Goal: Information Seeking & Learning: Compare options

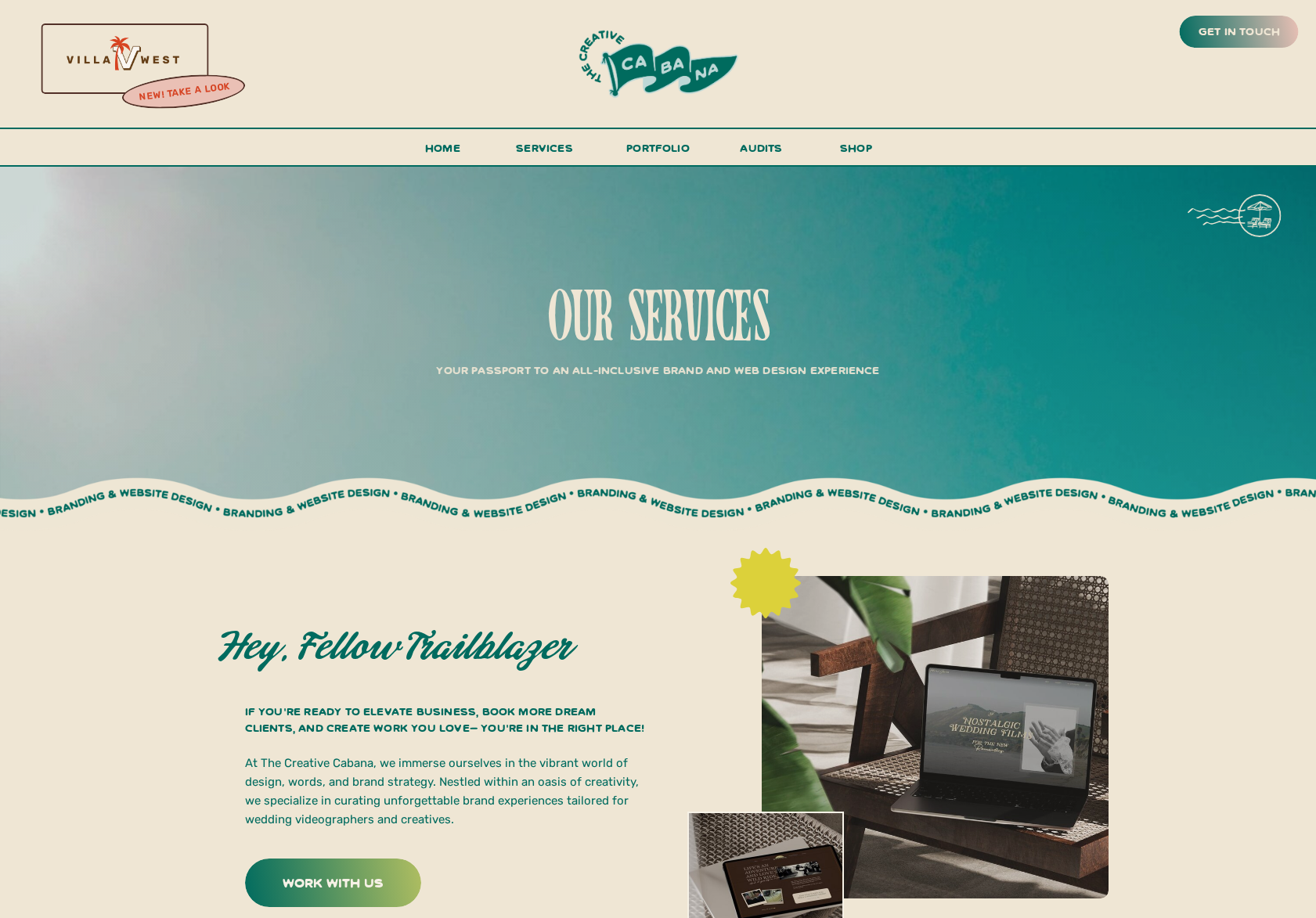
click at [184, 60] on div at bounding box center [121, 58] width 336 height 144
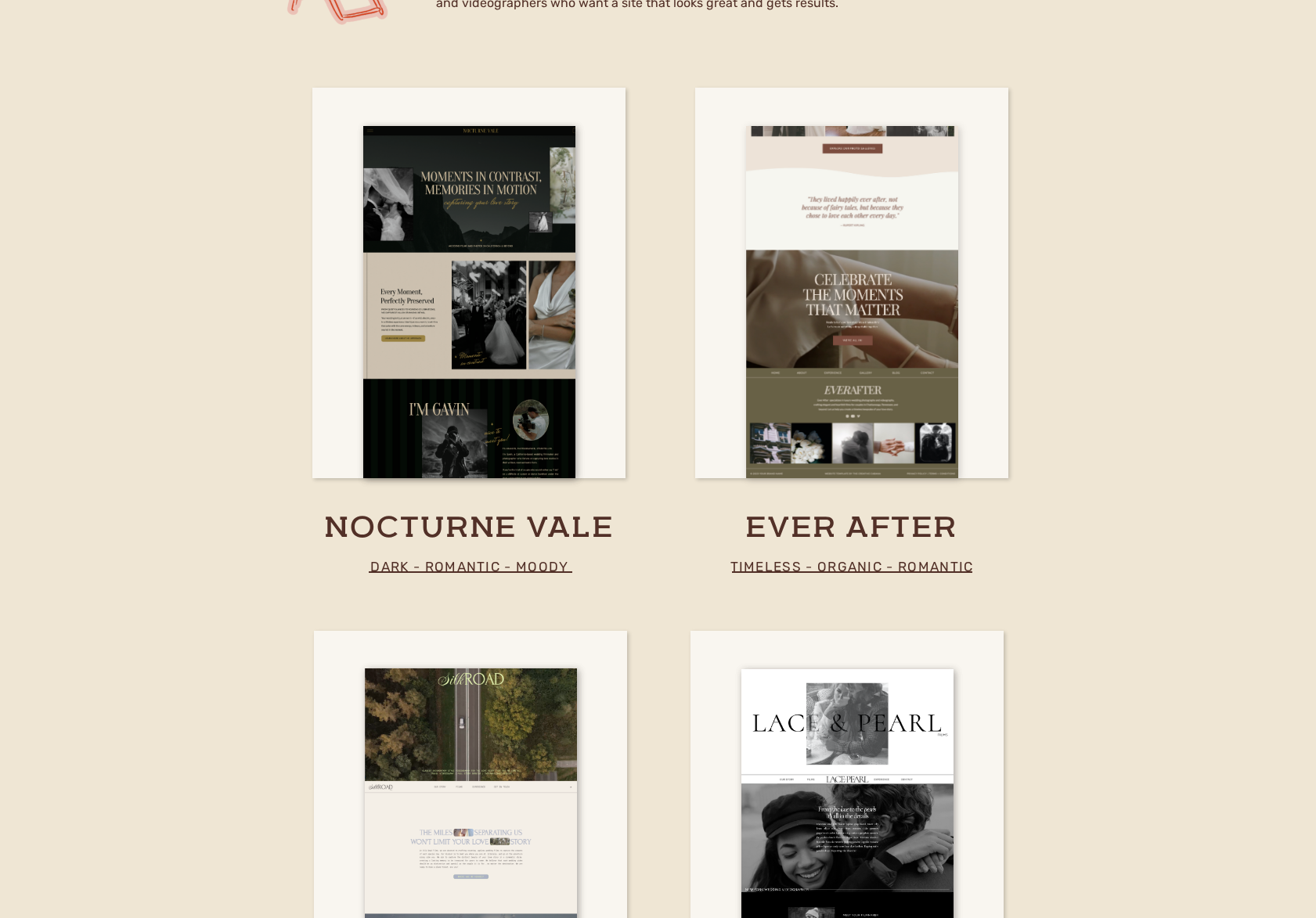
scroll to position [4685, 0]
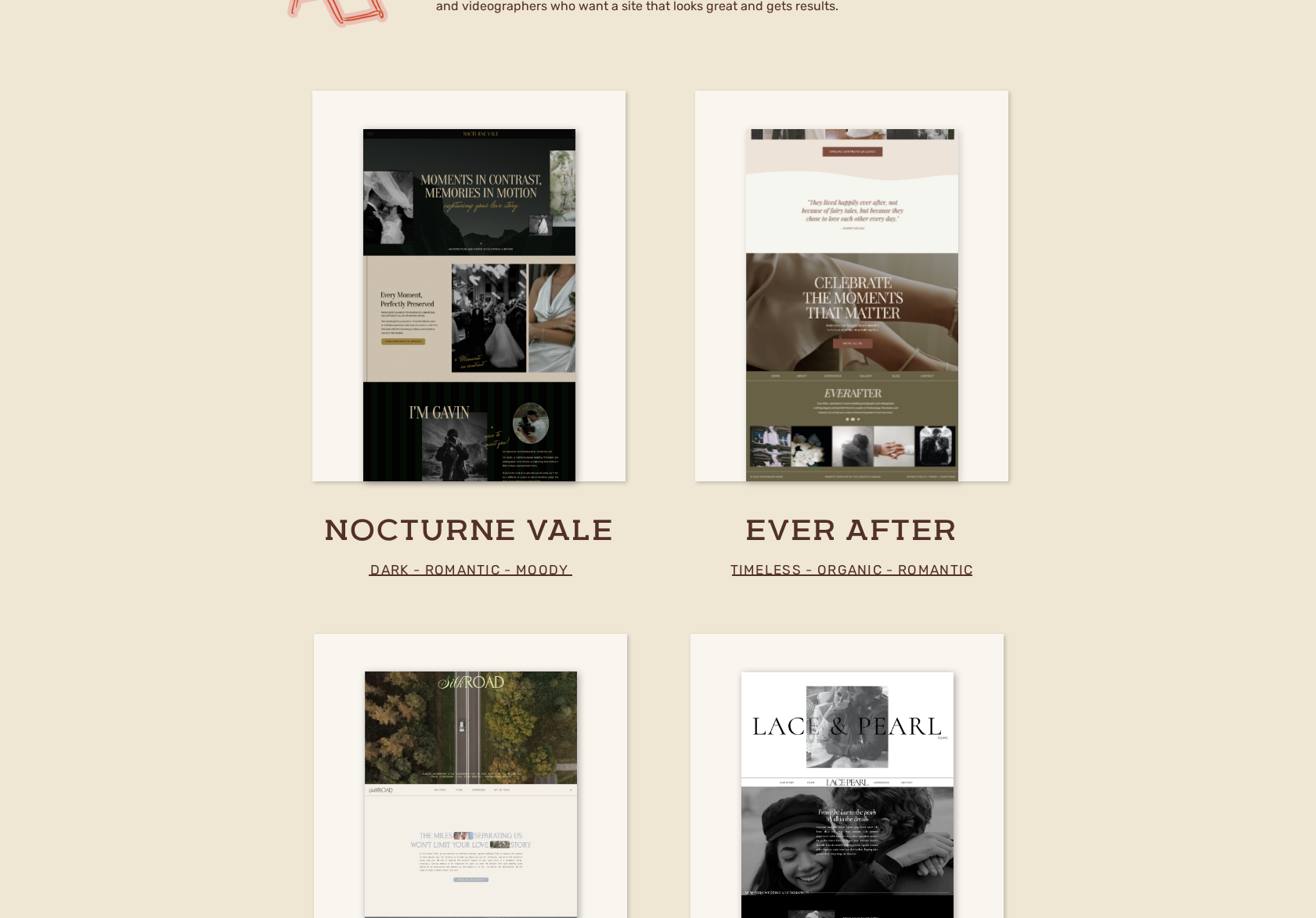
click at [813, 410] on div at bounding box center [851, 305] width 212 height 352
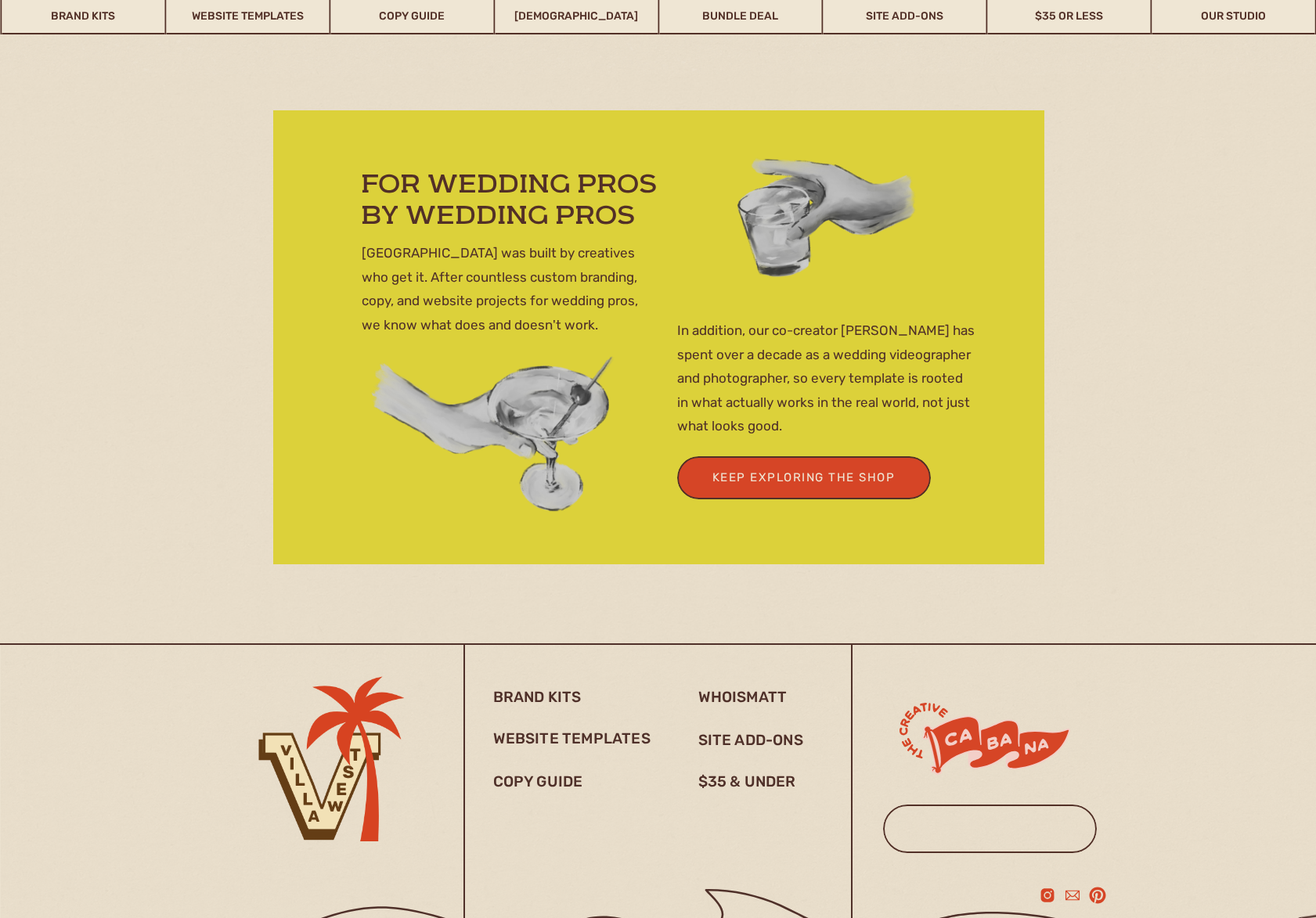
scroll to position [6958, 0]
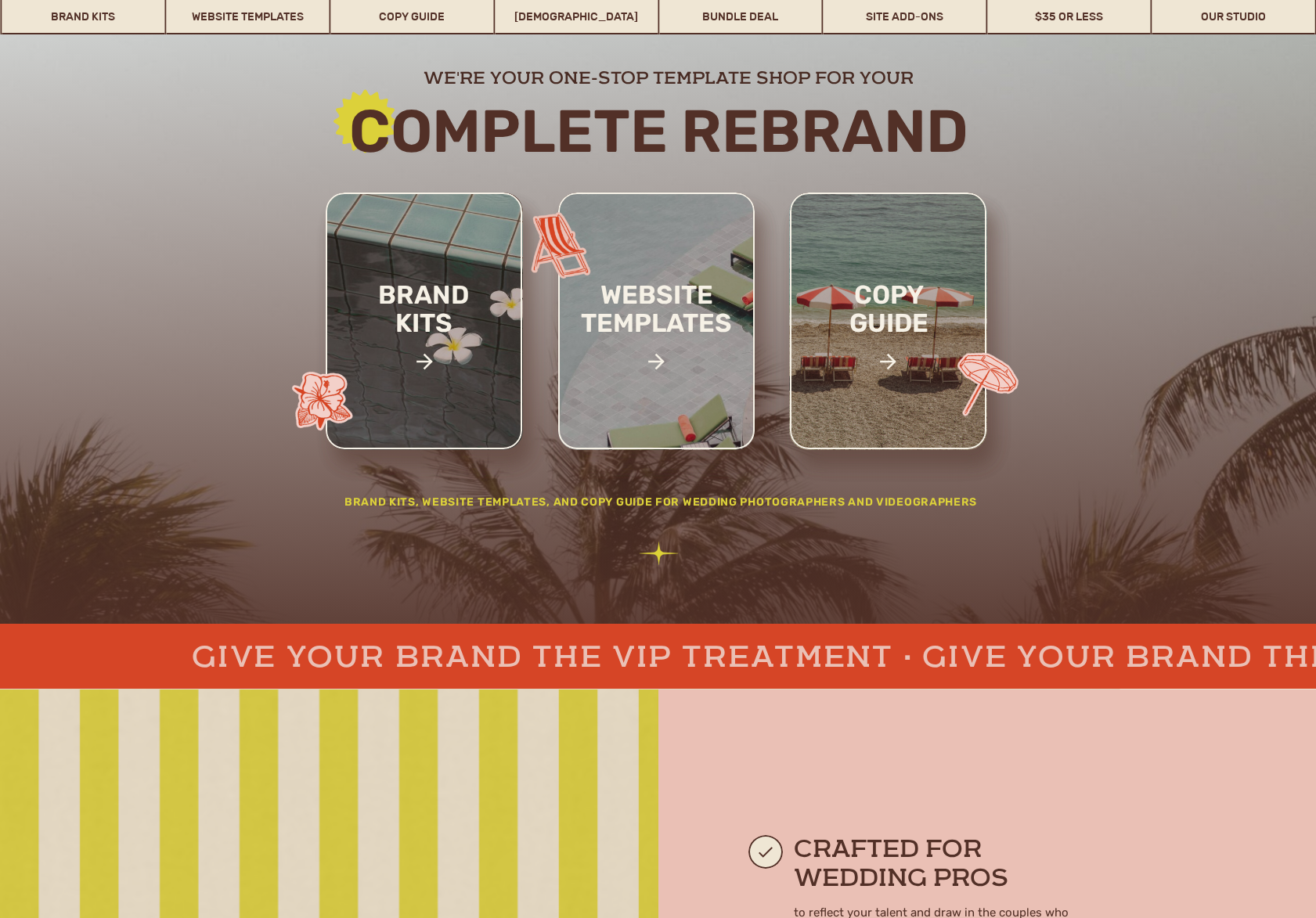
scroll to position [159, 0]
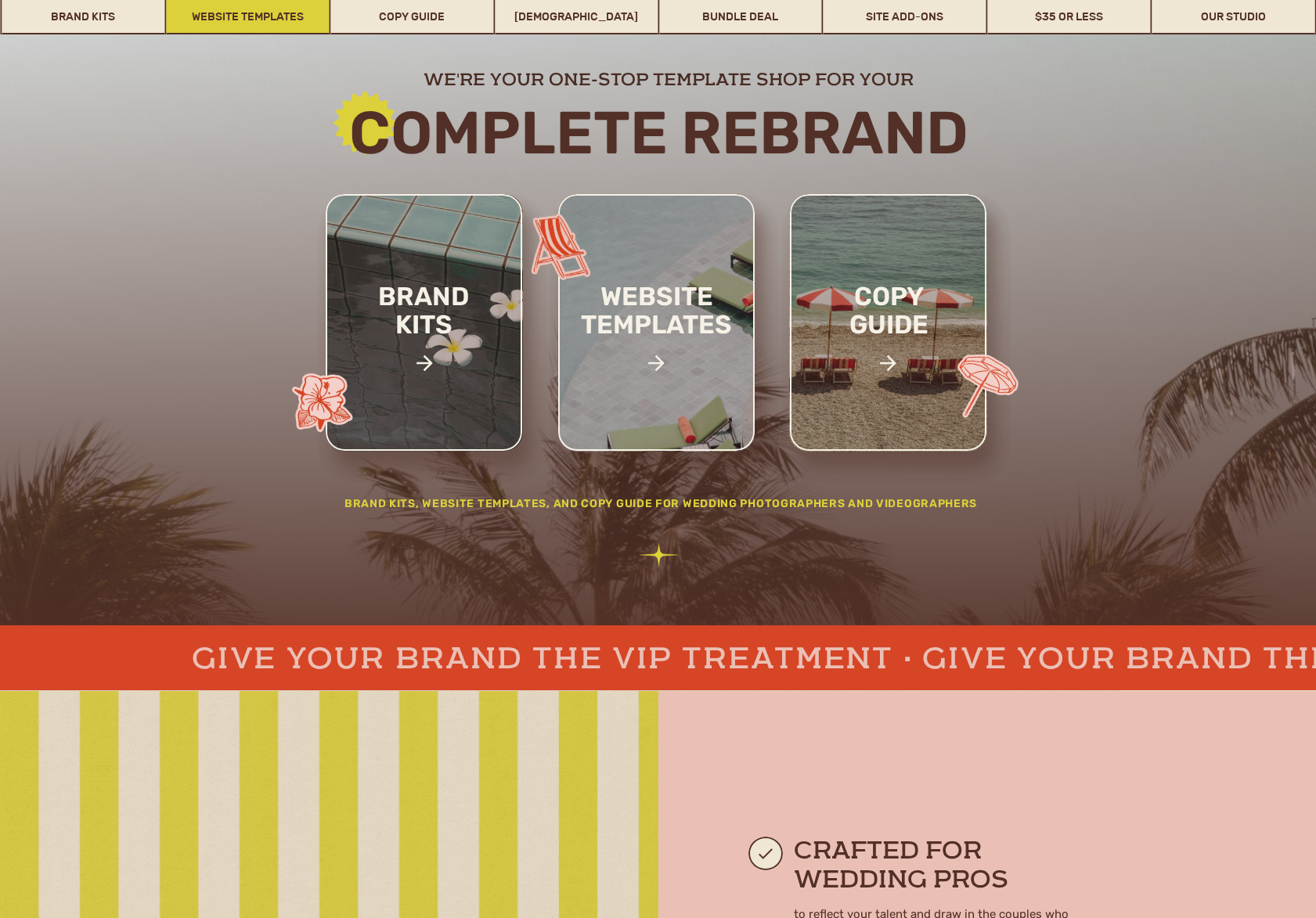
click at [241, 18] on link "Website Templates" at bounding box center [247, 16] width 163 height 36
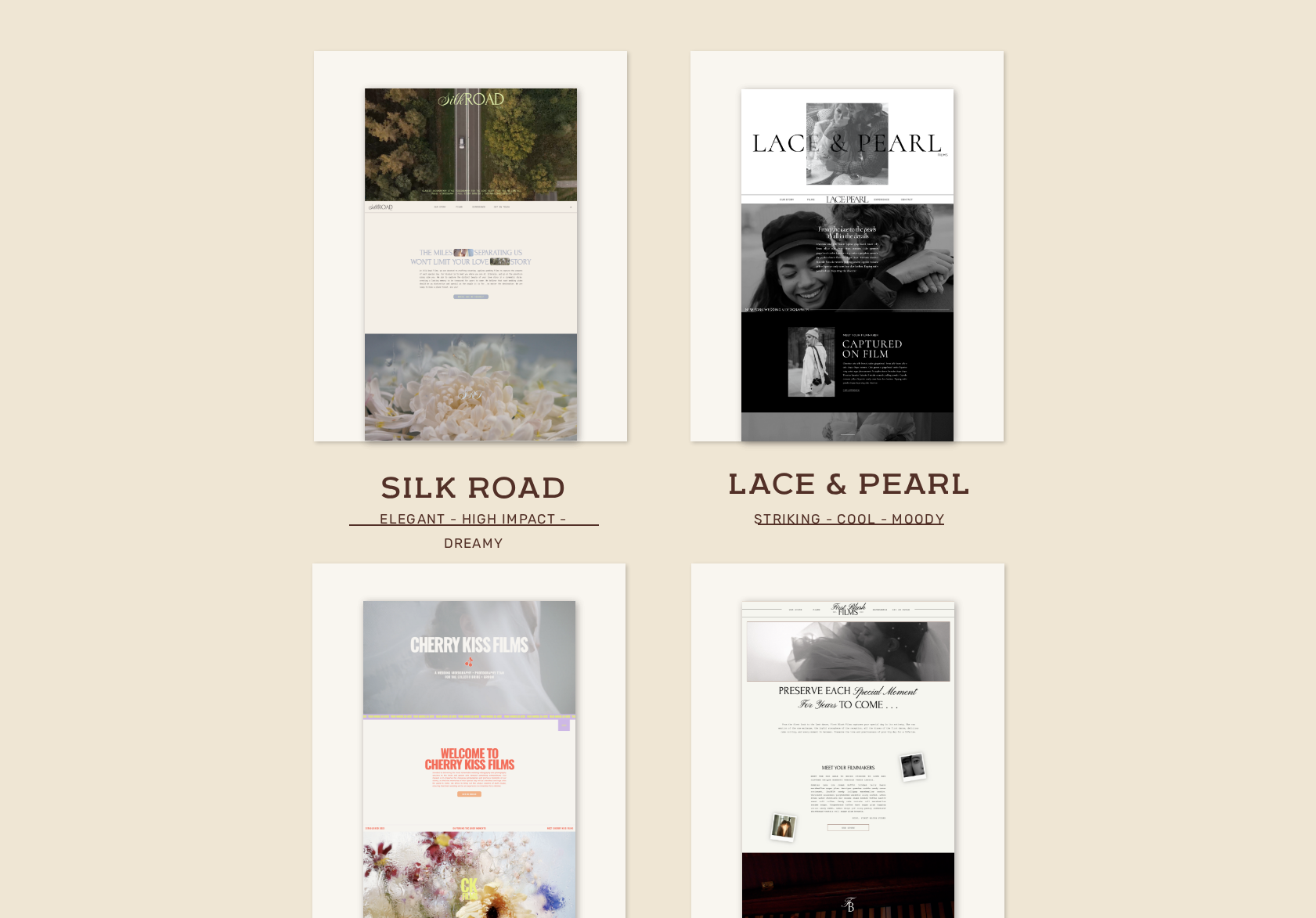
scroll to position [5418, 0]
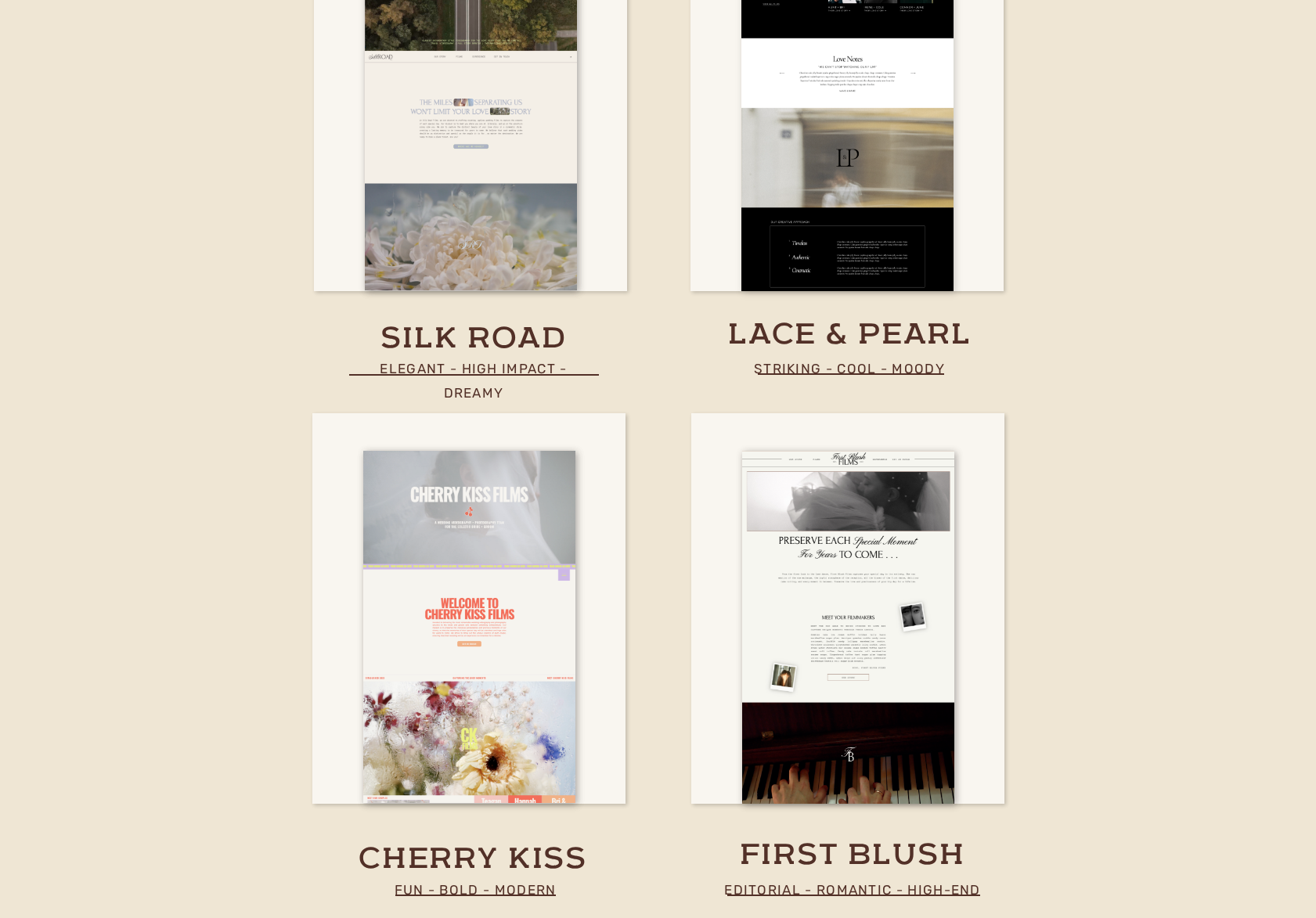
click at [876, 229] on div at bounding box center [847, 115] width 212 height 352
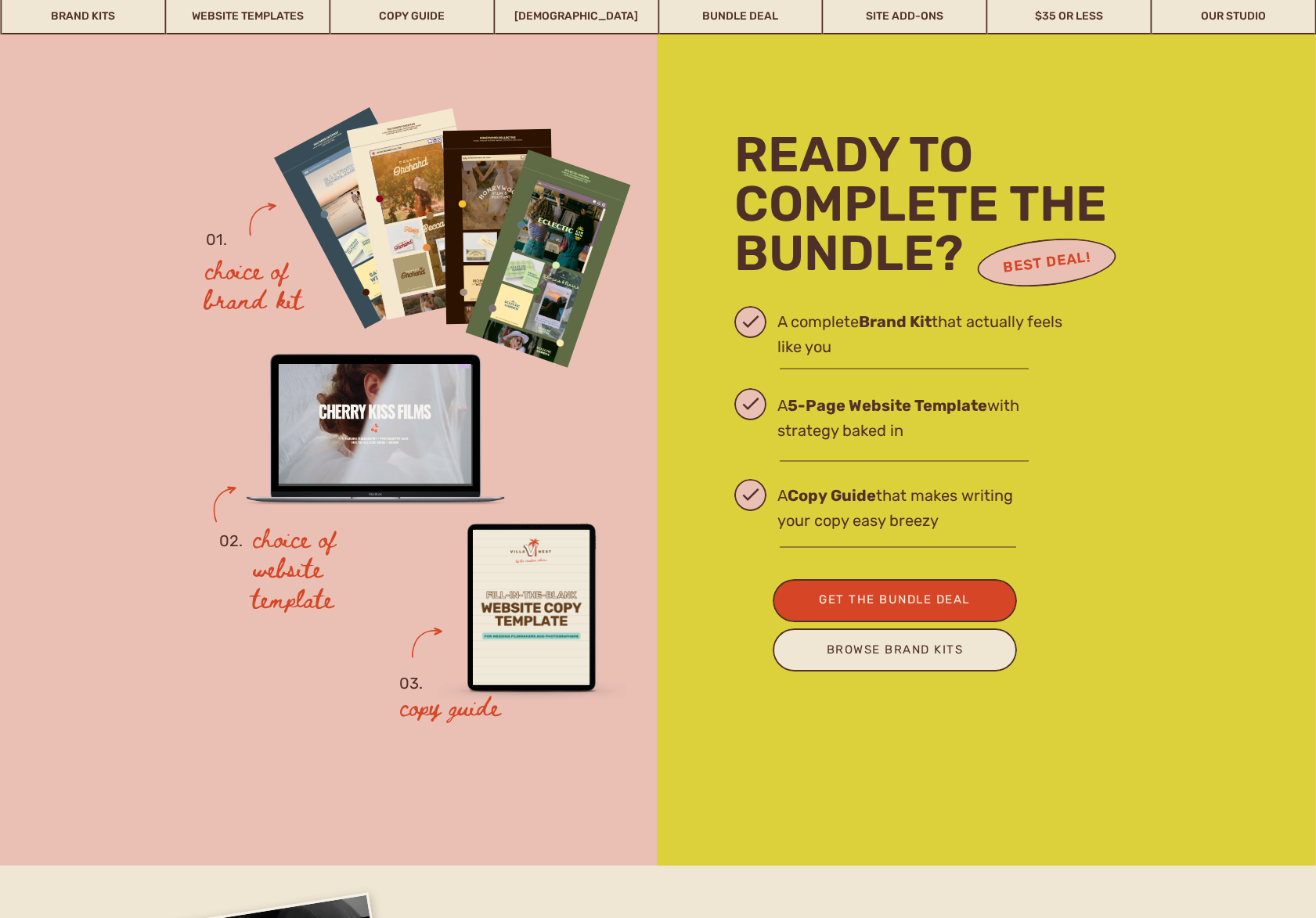
scroll to position [4021, 0]
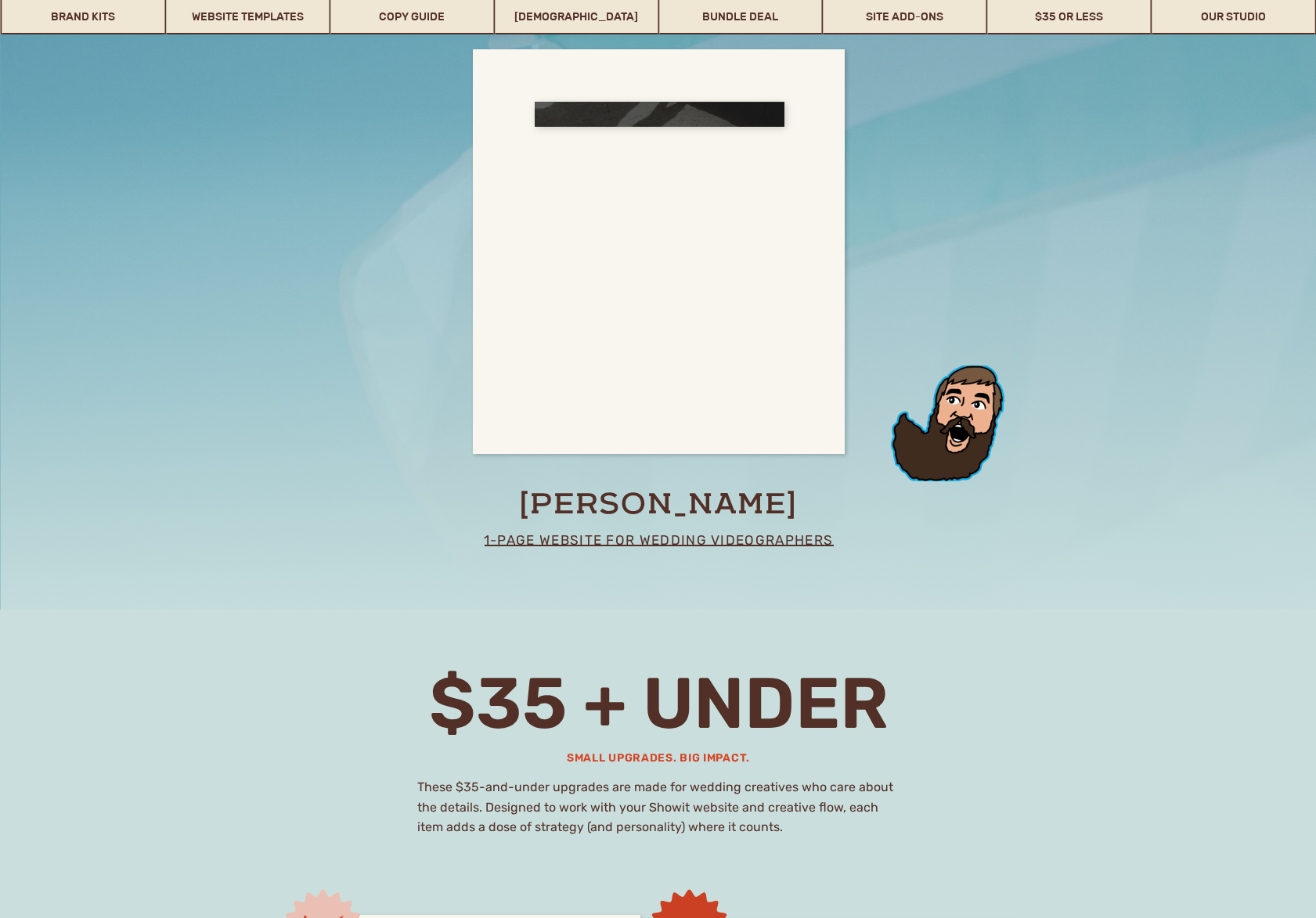
scroll to position [9891, 0]
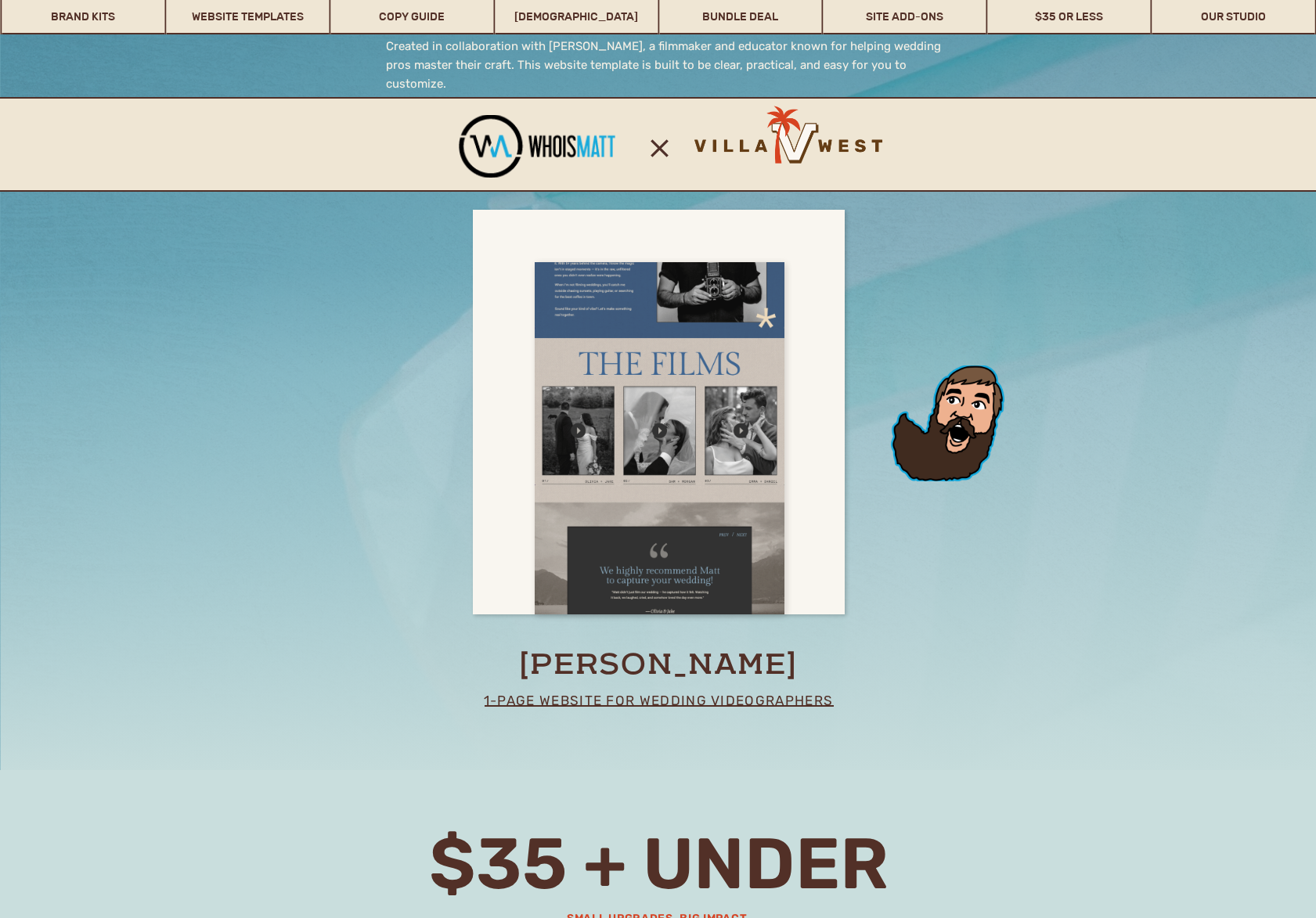
click at [662, 386] on div at bounding box center [659, 438] width 250 height 353
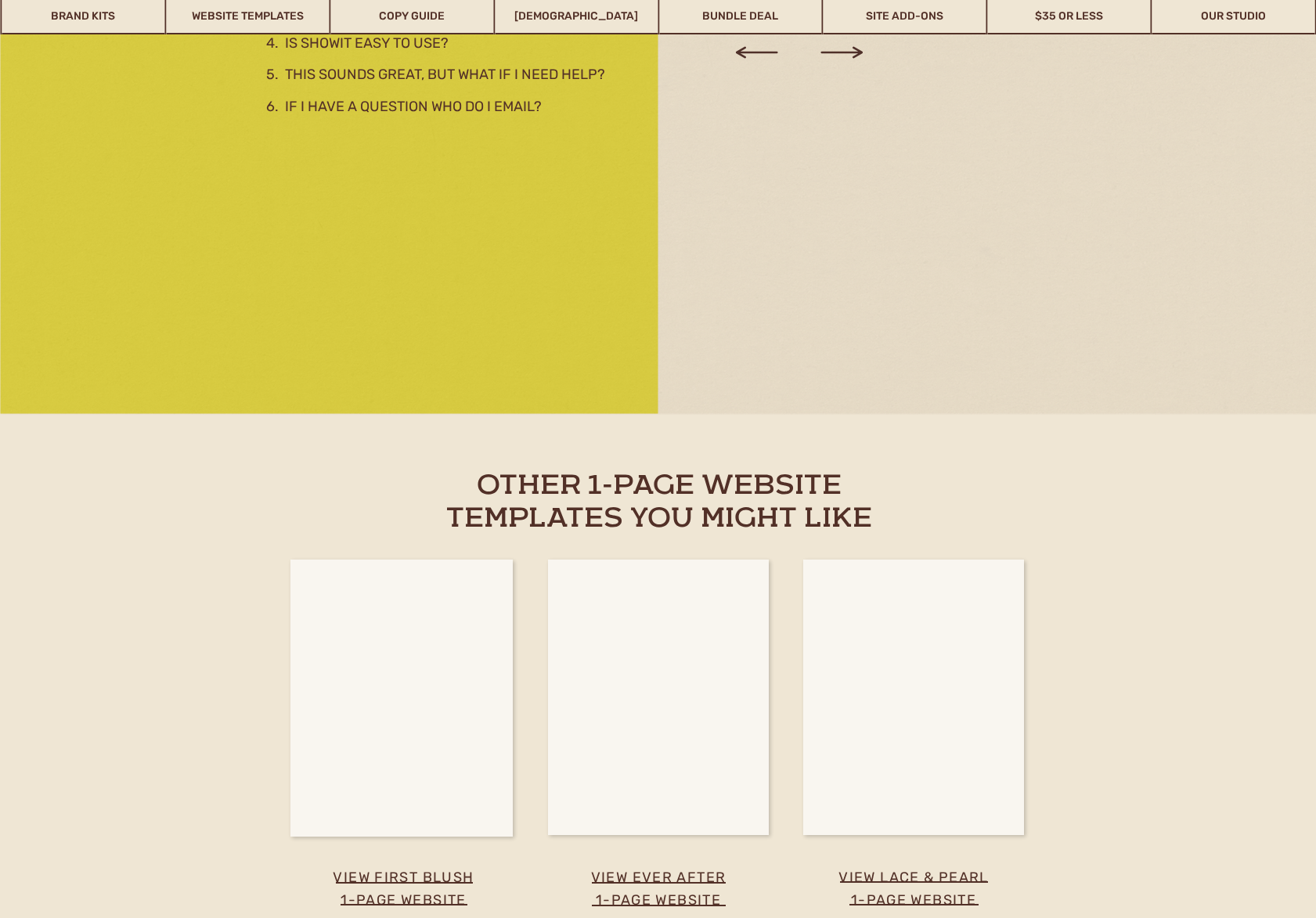
scroll to position [2817, 0]
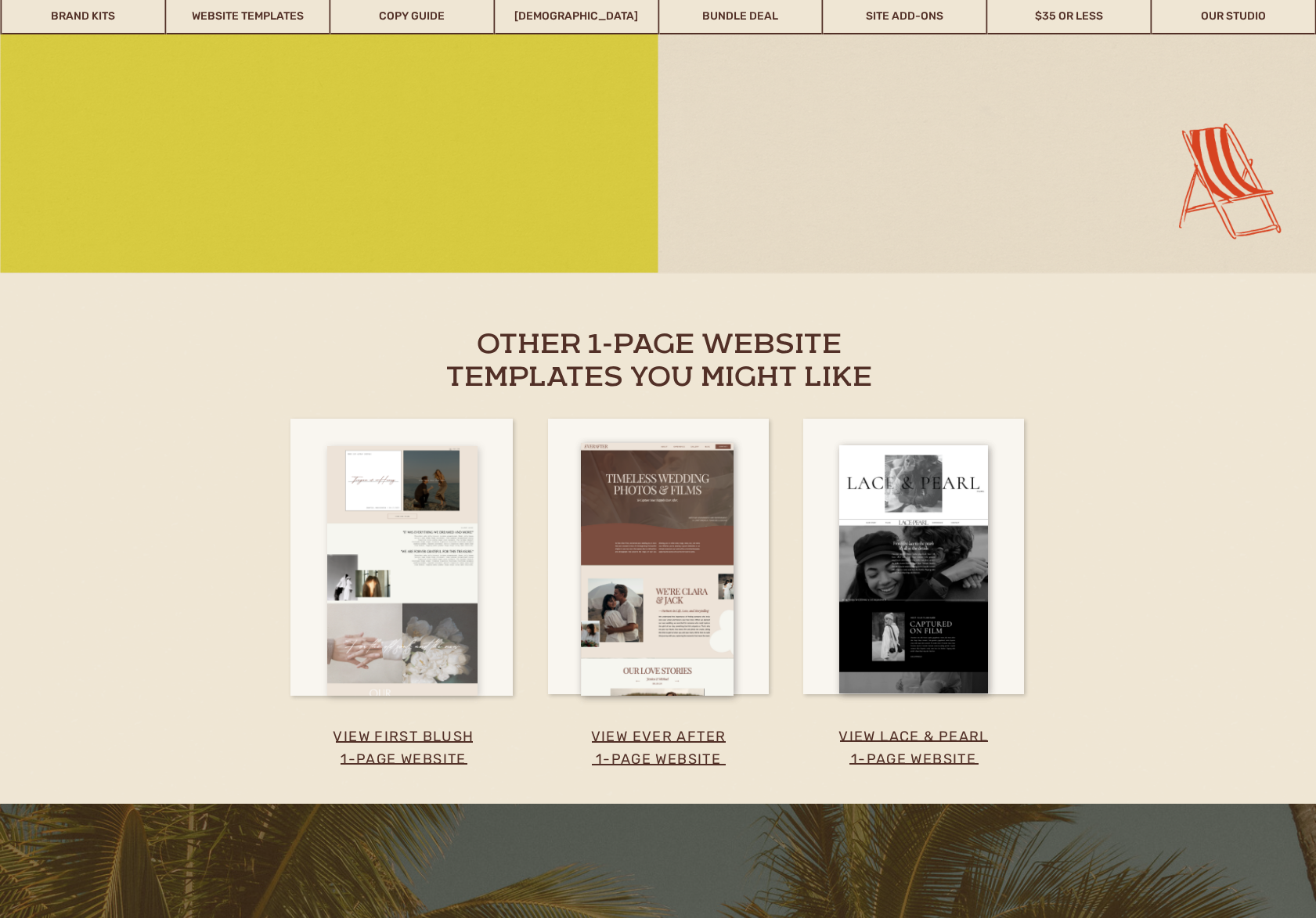
click at [406, 577] on div at bounding box center [402, 571] width 151 height 250
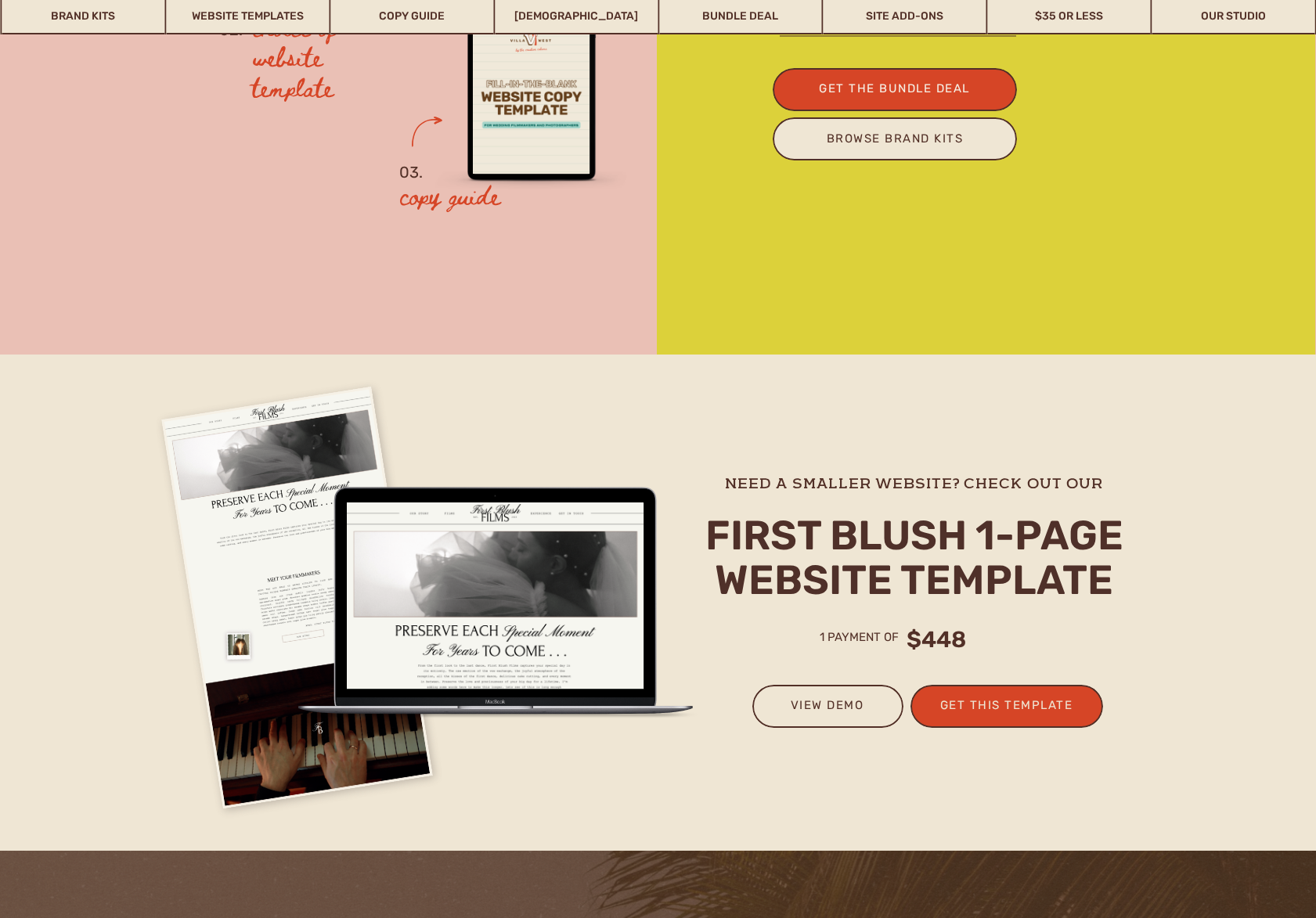
scroll to position [4470, 0]
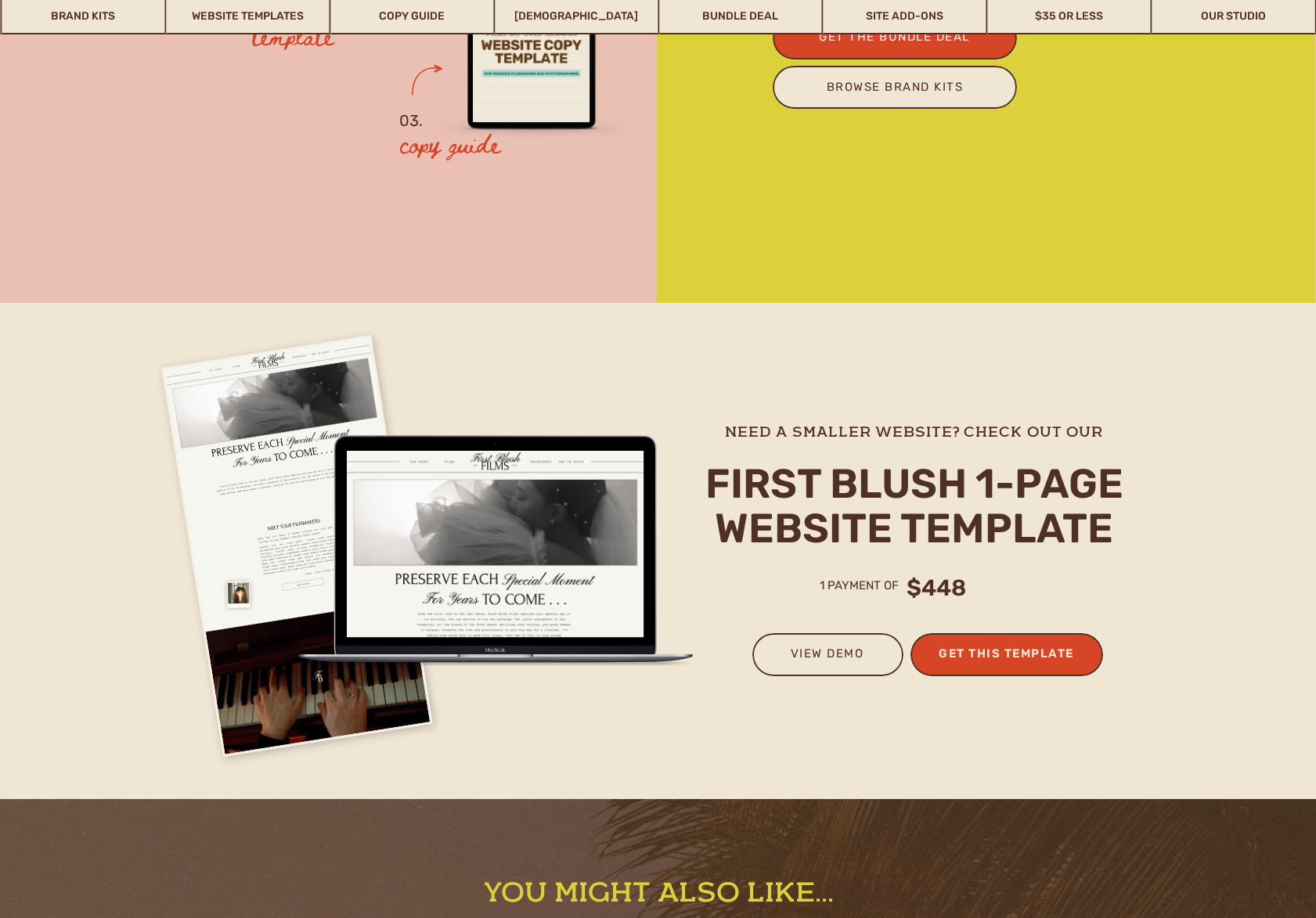
click at [1001, 644] on h3 "get this template" at bounding box center [1006, 656] width 153 height 26
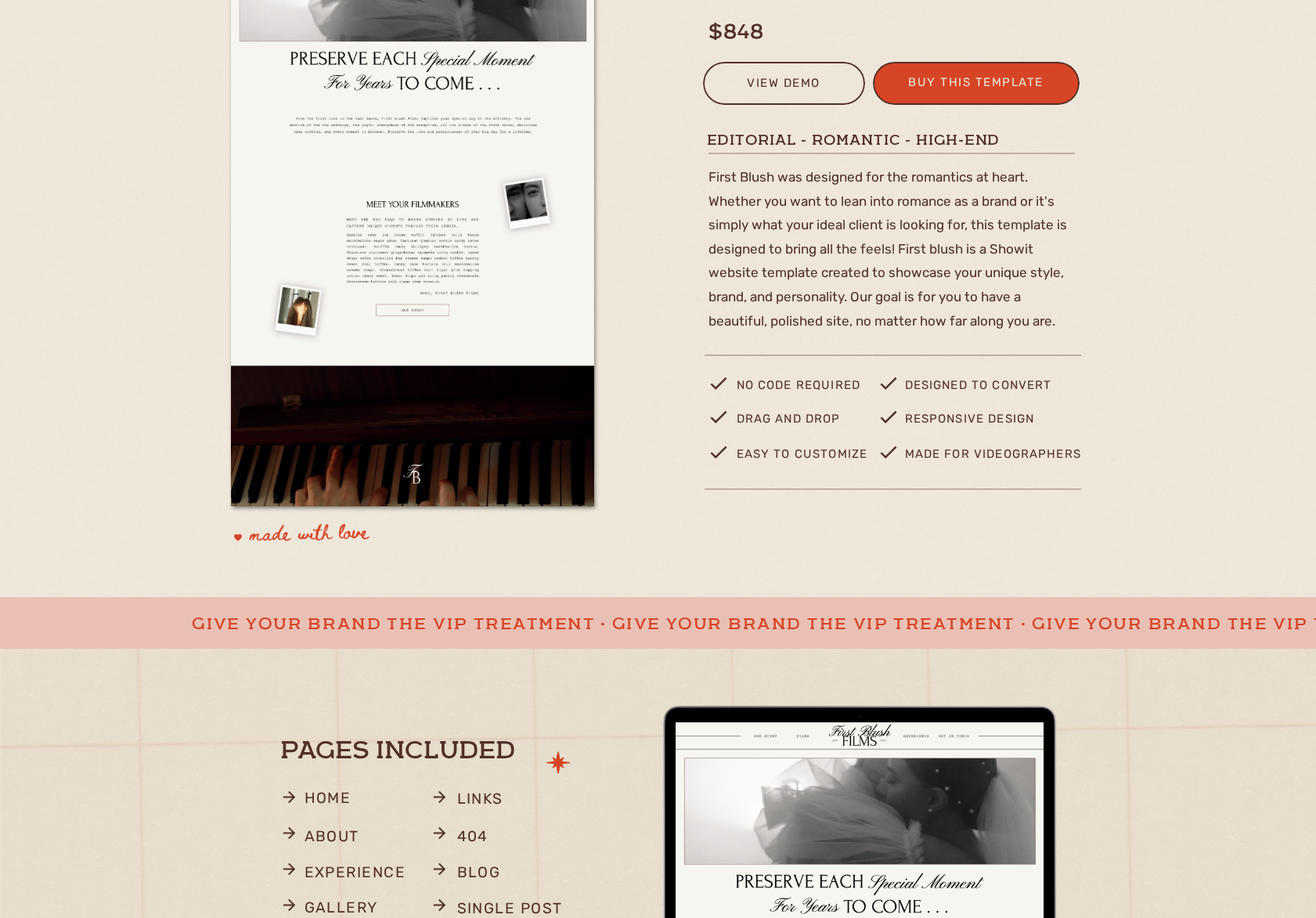
scroll to position [293, 0]
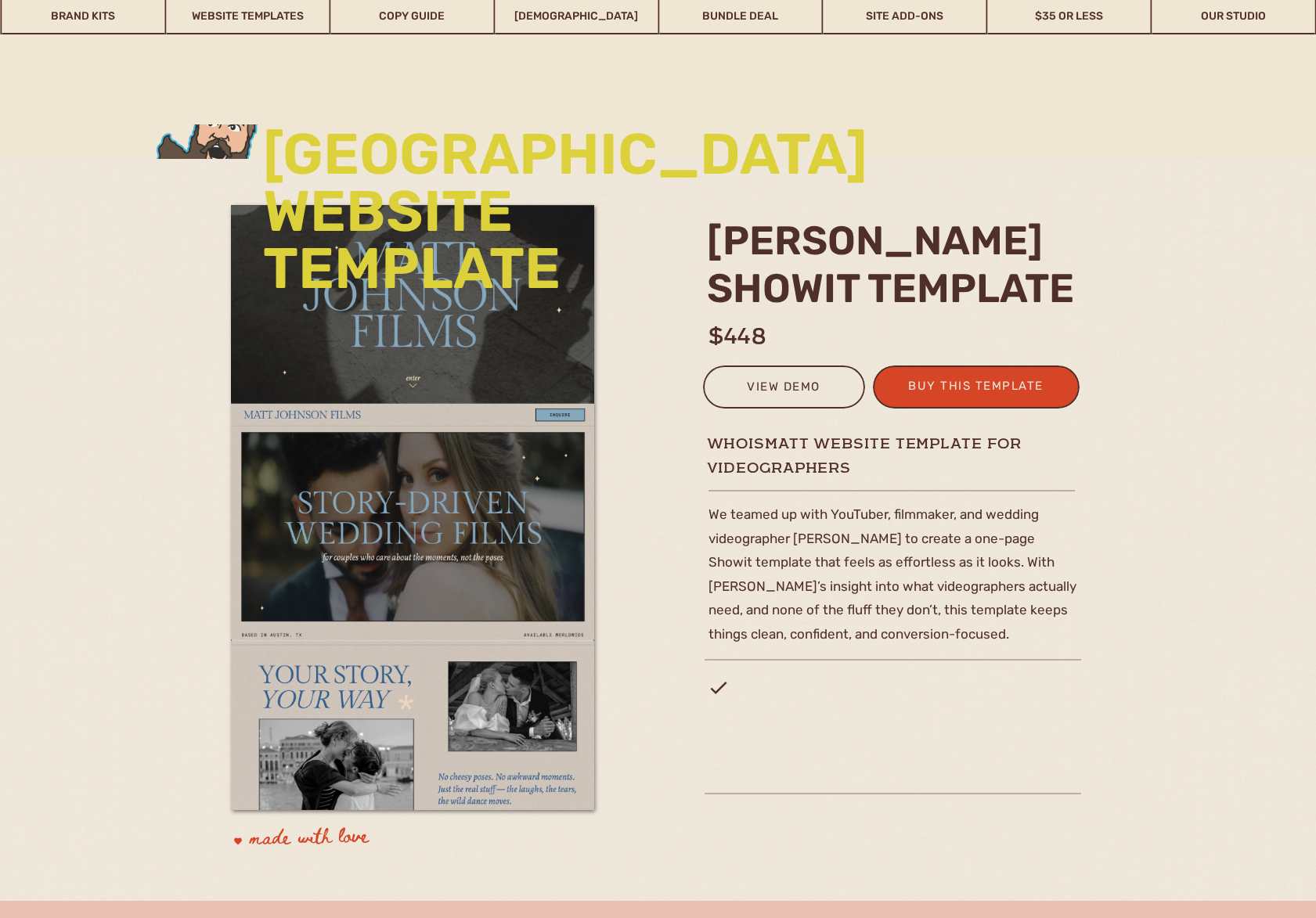
scroll to position [2817, 0]
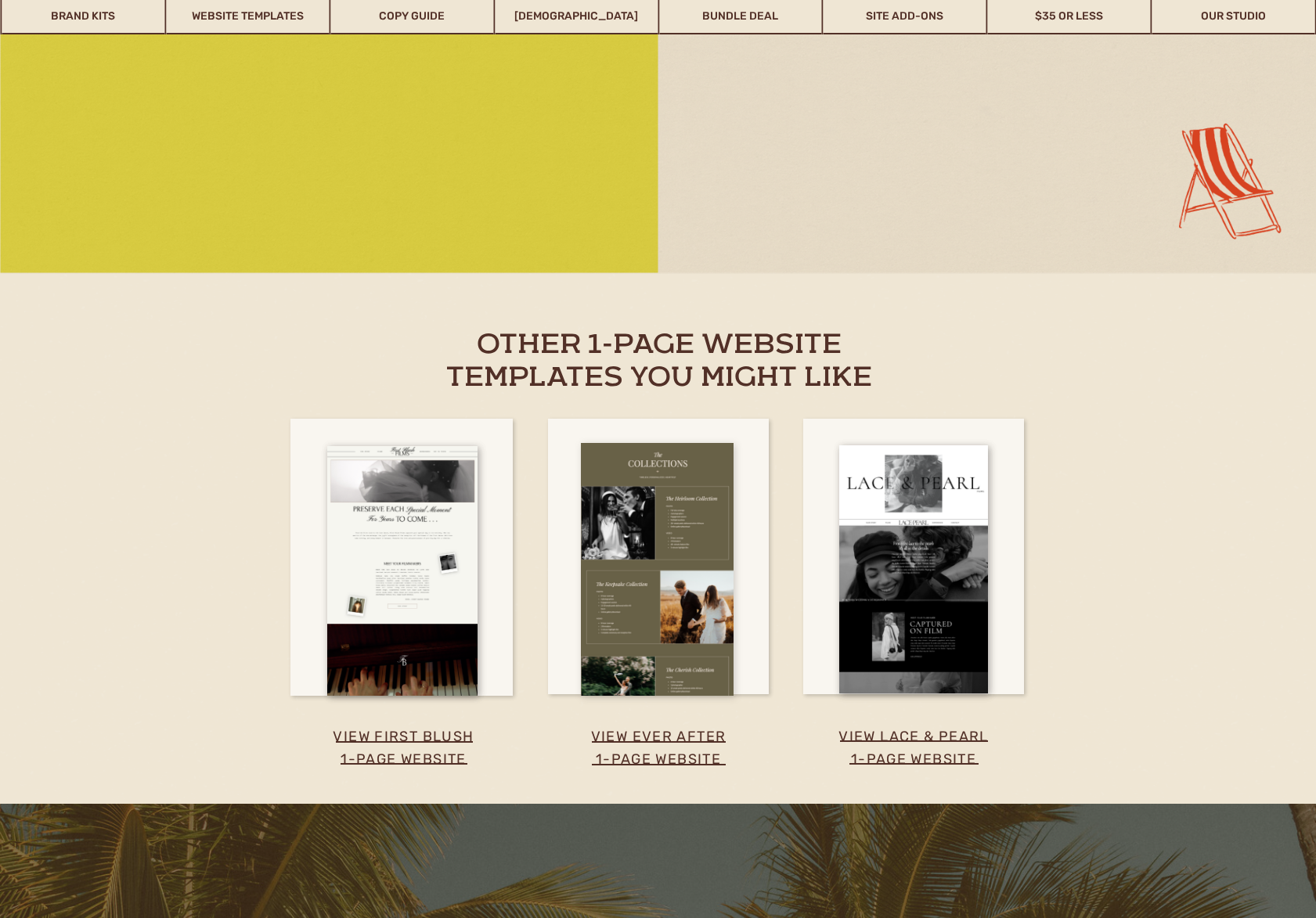
click at [662, 619] on div at bounding box center [657, 569] width 152 height 253
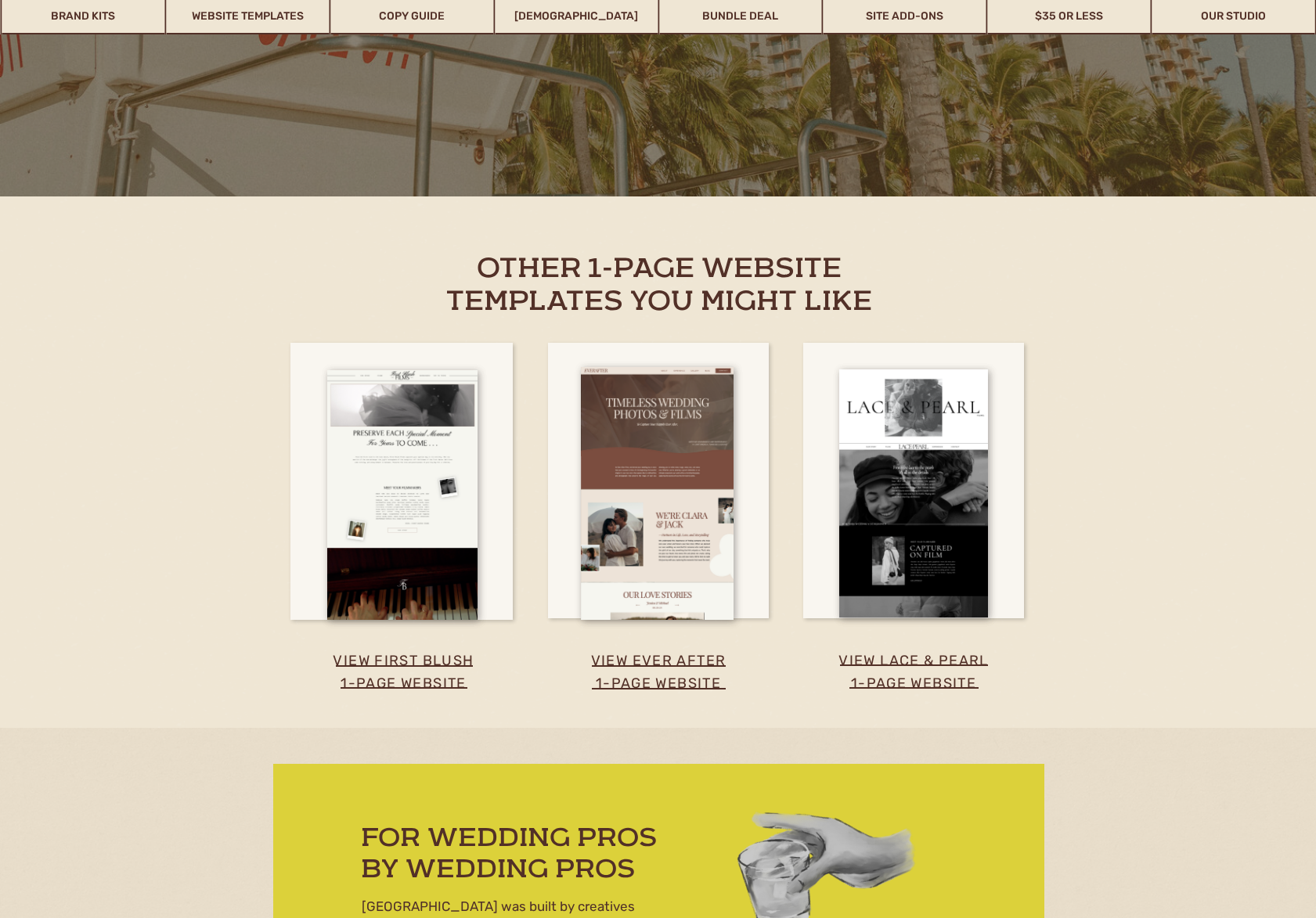
scroll to position [4149, 0]
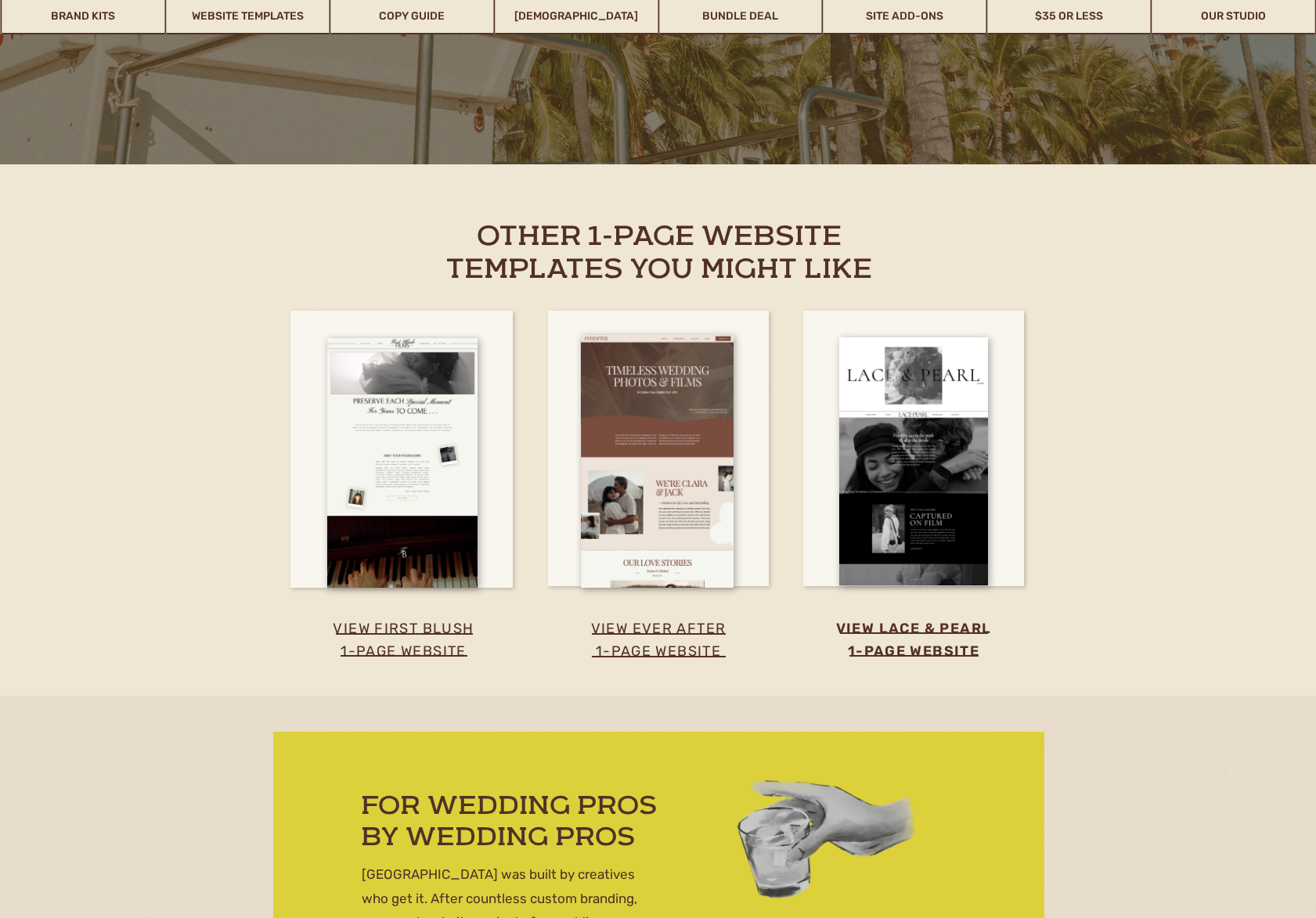
click at [924, 643] on h3 "view lace & pearl 1-page website" at bounding box center [913, 630] width 210 height 26
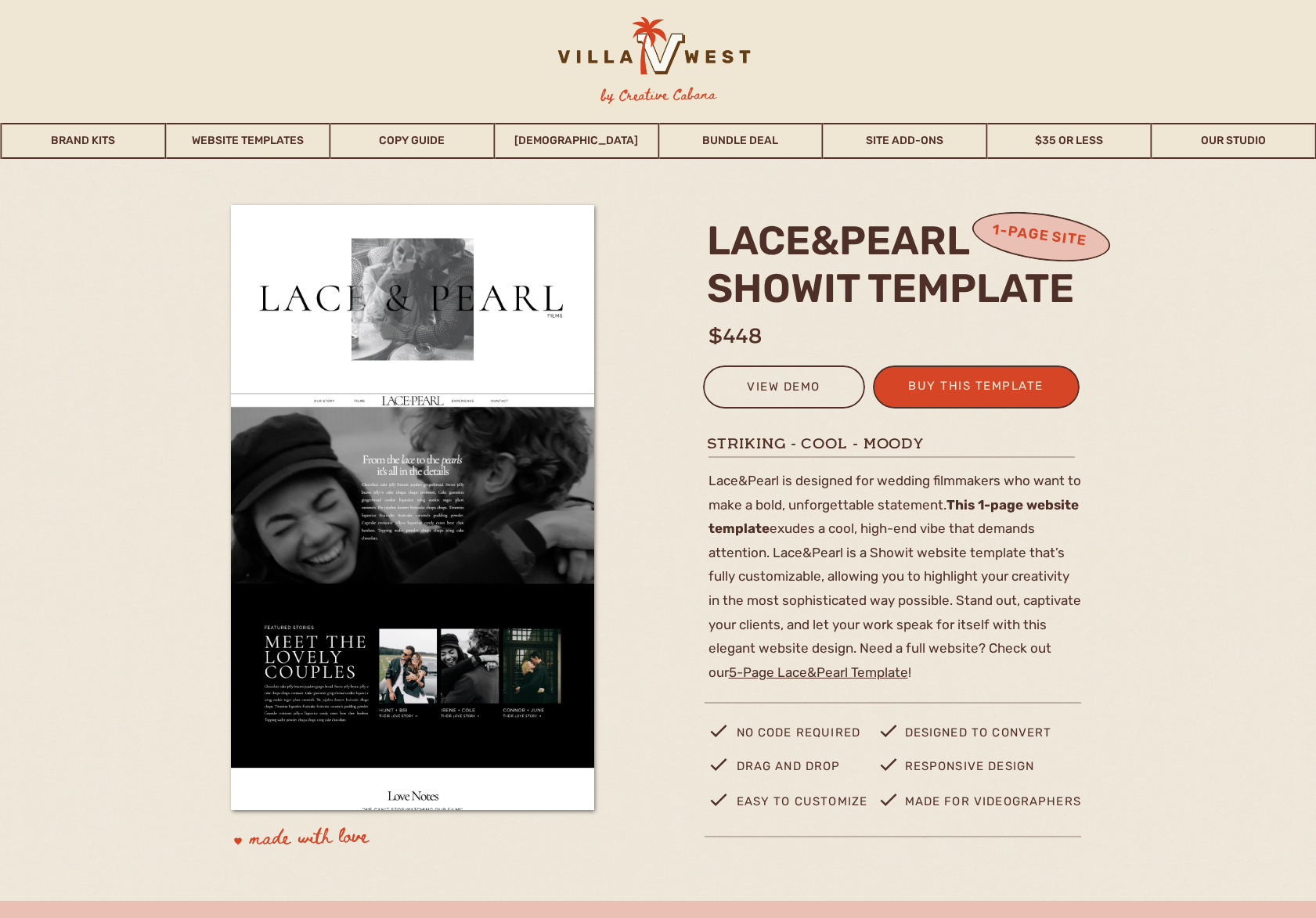
scroll to position [110, 0]
